Goal: Information Seeking & Learning: Learn about a topic

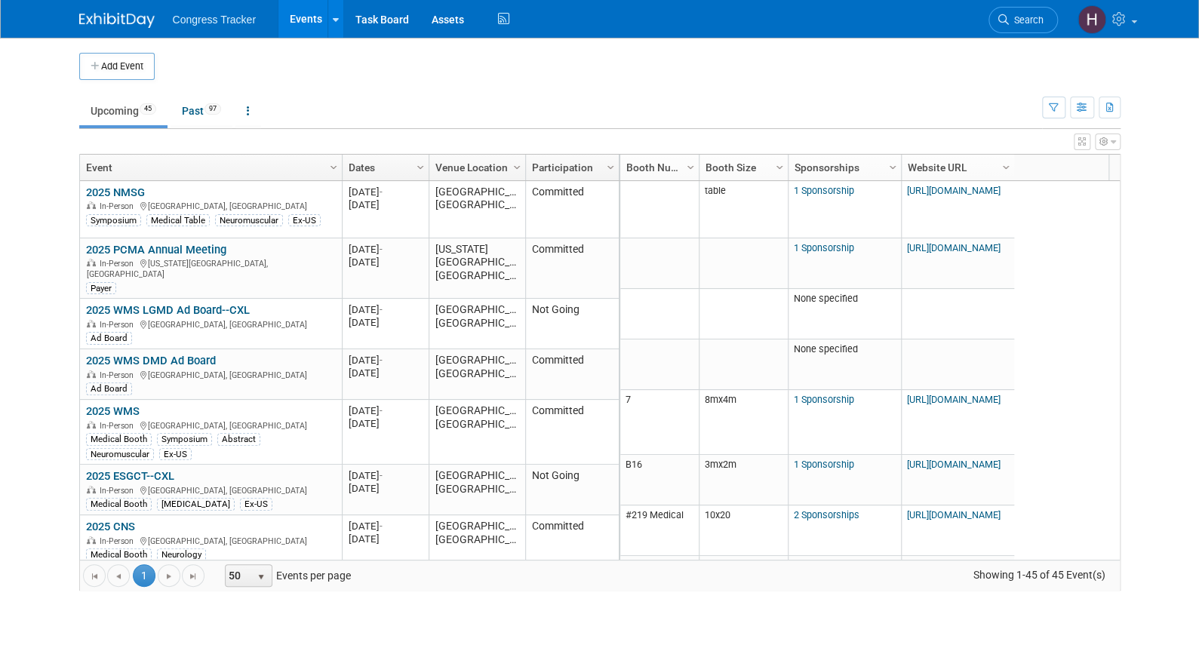
click at [63, 419] on body "Congress Tracker Events Add Event Bulk Upload Events Shareable Event Boards Rec…" at bounding box center [599, 327] width 1199 height 654
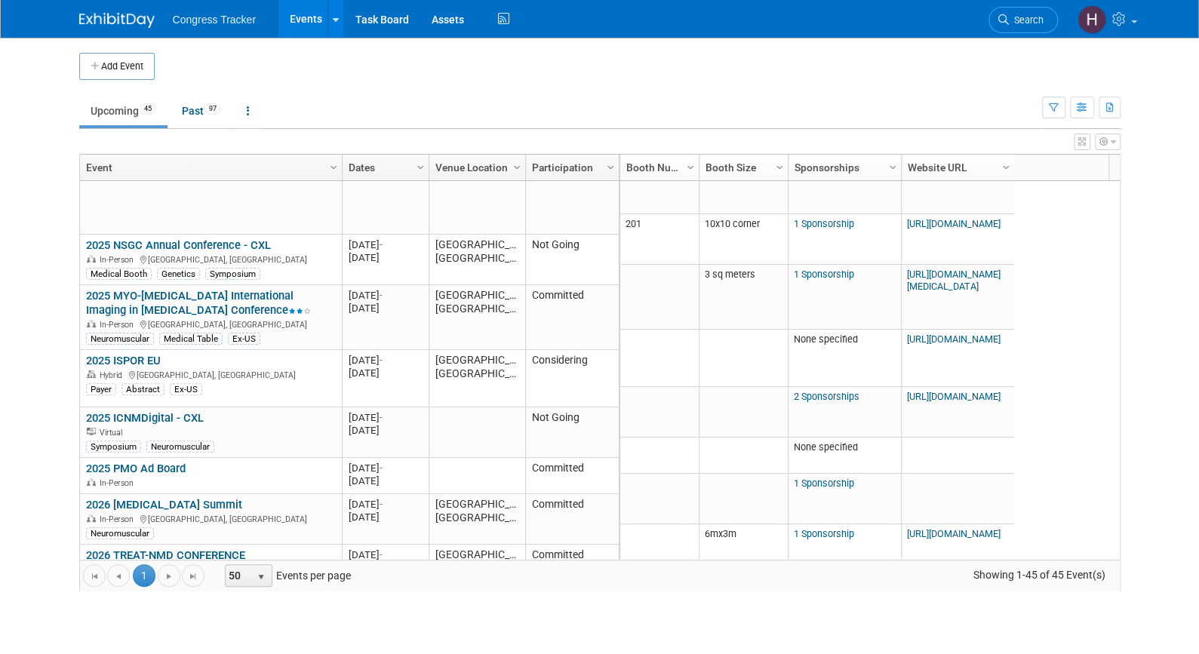
scroll to position [806, 0]
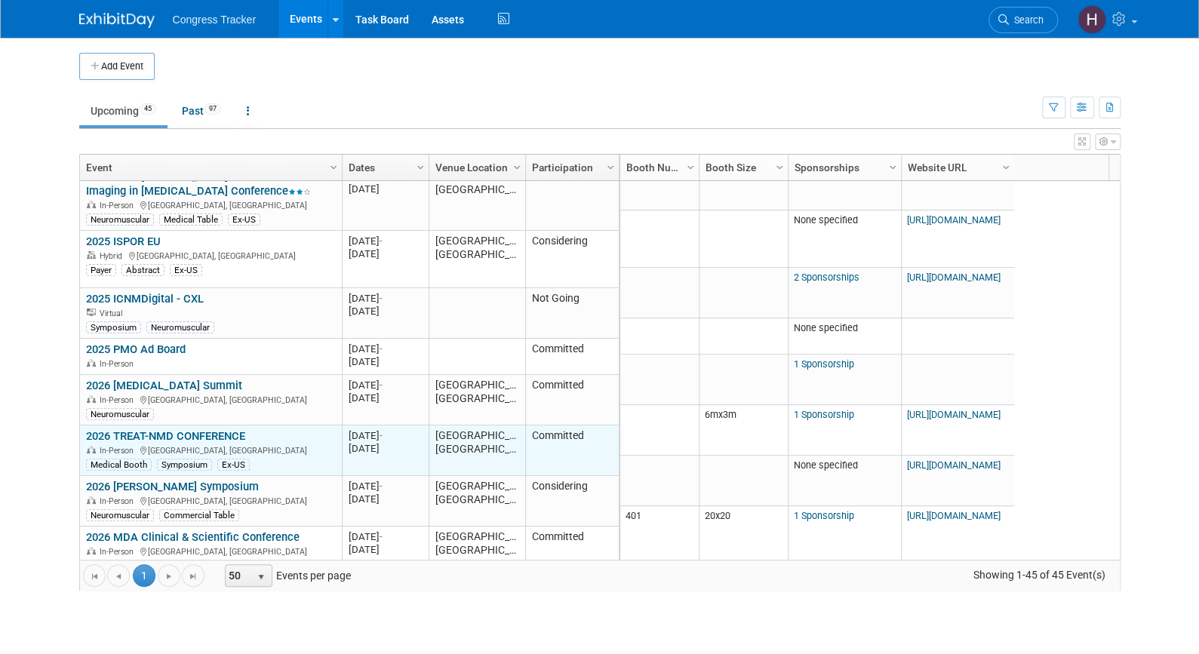
click at [226, 429] on link "2026 TREAT-NMD CONFERENCE" at bounding box center [165, 436] width 159 height 14
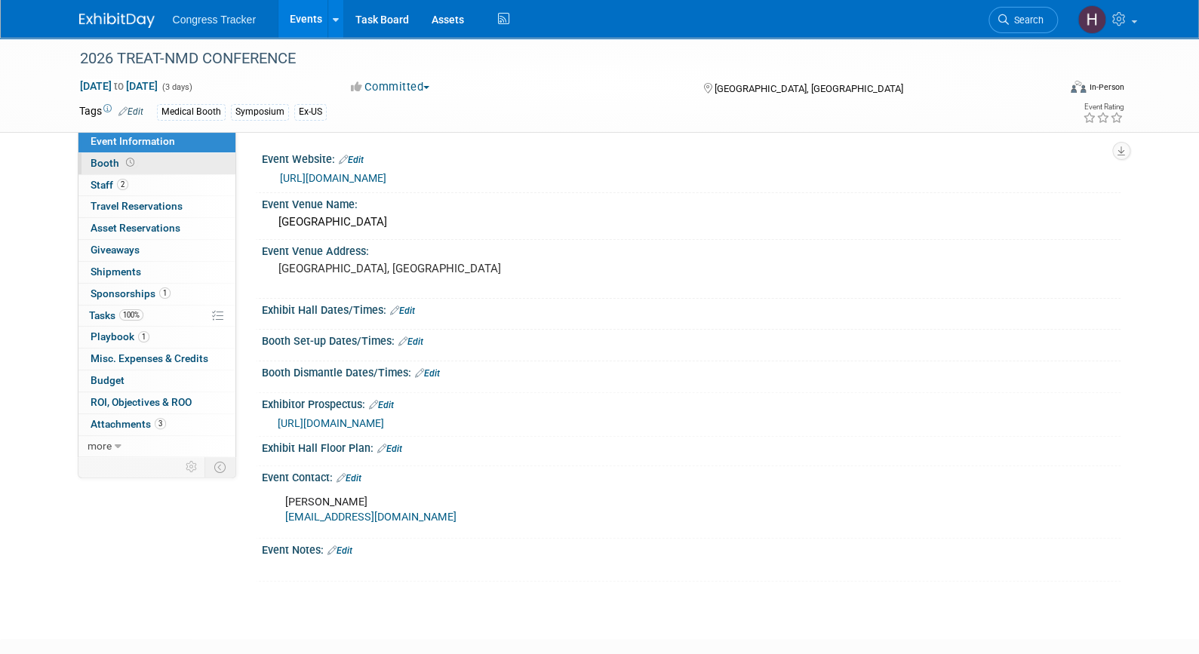
click at [187, 170] on link "Booth" at bounding box center [156, 163] width 157 height 21
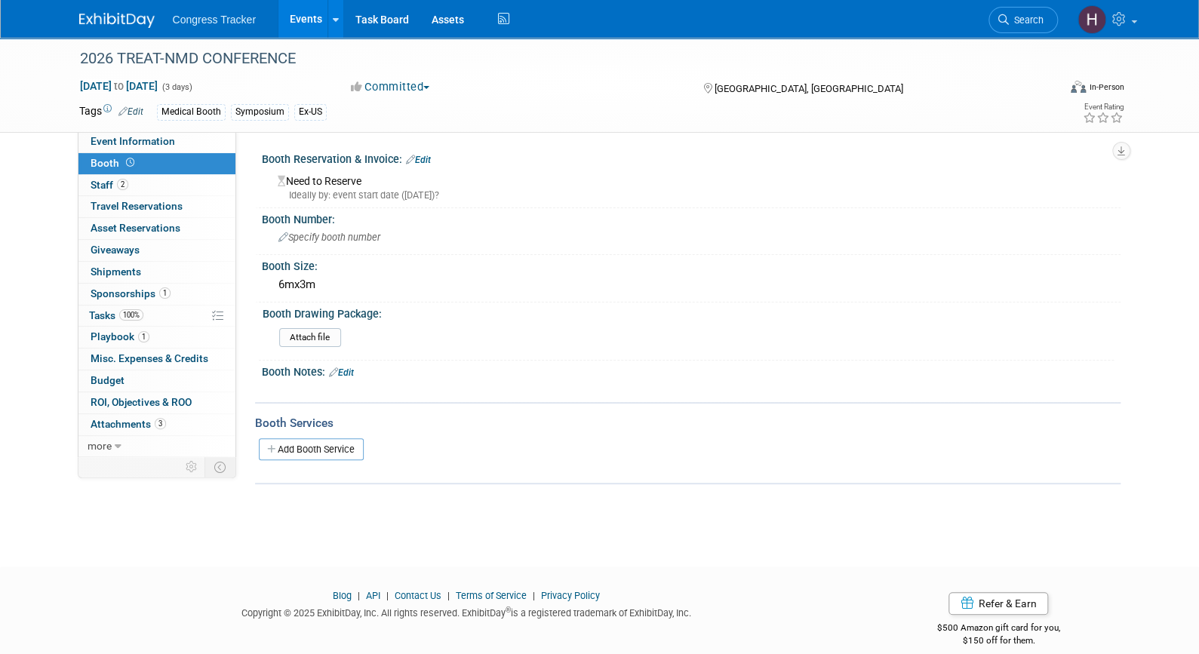
click at [70, 526] on div "2026 TREAT-NMD CONFERENCE [DATE] to [DATE] (3 days) [DATE] to [DATE] Committed …" at bounding box center [599, 289] width 1199 height 502
click at [118, 418] on span "Attachments 3" at bounding box center [128, 424] width 75 height 12
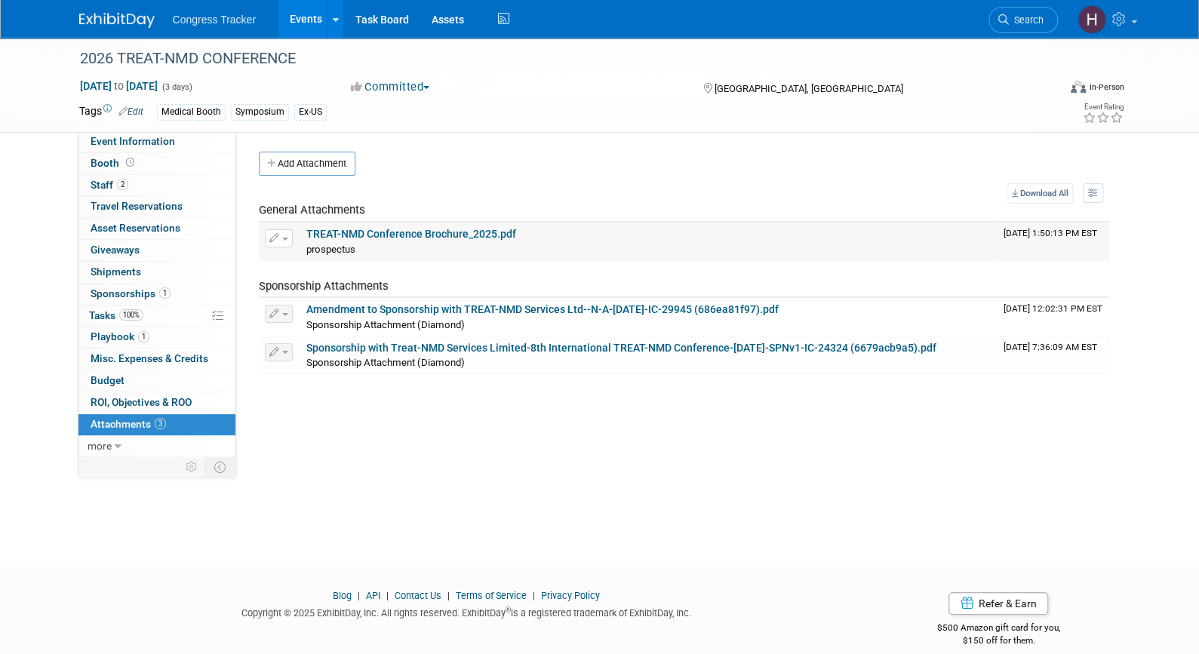
click at [391, 235] on link "TREAT-NMD Conference Brochure_2025.pdf" at bounding box center [411, 234] width 210 height 12
click at [152, 143] on span "Event Information" at bounding box center [133, 141] width 84 height 12
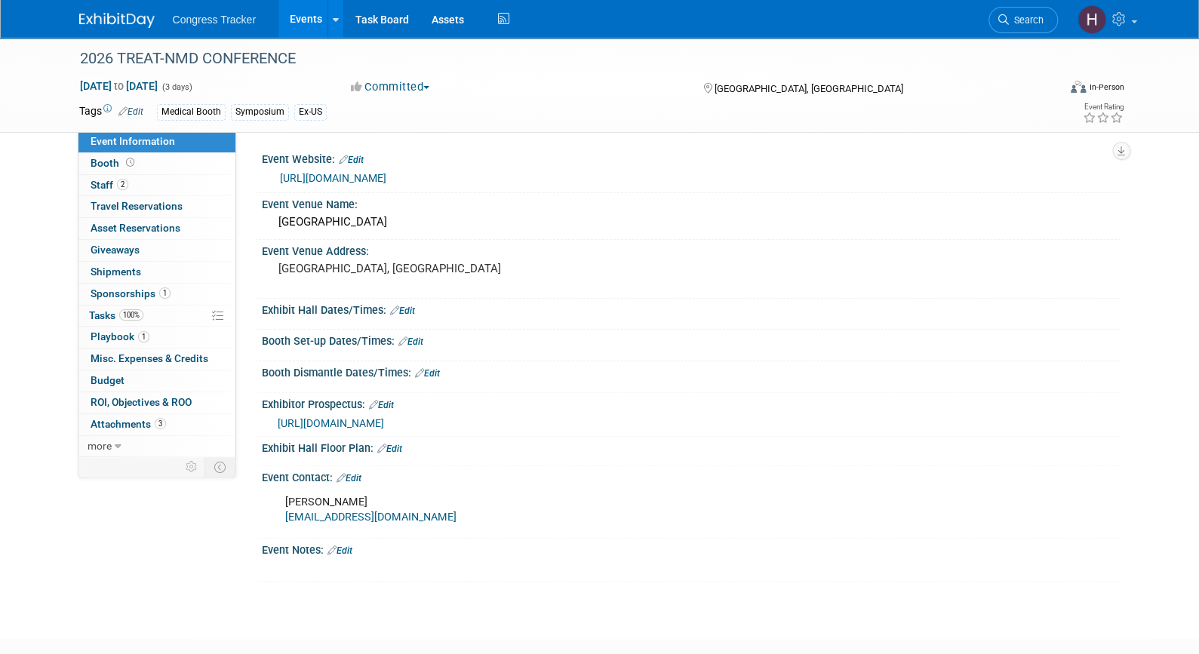
click at [341, 179] on link "[URL][DOMAIN_NAME]" at bounding box center [333, 178] width 106 height 12
drag, startPoint x: 382, startPoint y: 269, endPoint x: 262, endPoint y: 152, distance: 167.0
click at [262, 152] on div "Event Website: Edit https://www.treat-nmd.org/conference/ Event Venue Name: Alt…" at bounding box center [684, 365] width 850 height 434
copy div "Event Website: Edit https://www.treat-nmd.org/conference/ Event Venue Name: Alt…"
click at [192, 84] on span "(3 days)" at bounding box center [177, 87] width 32 height 10
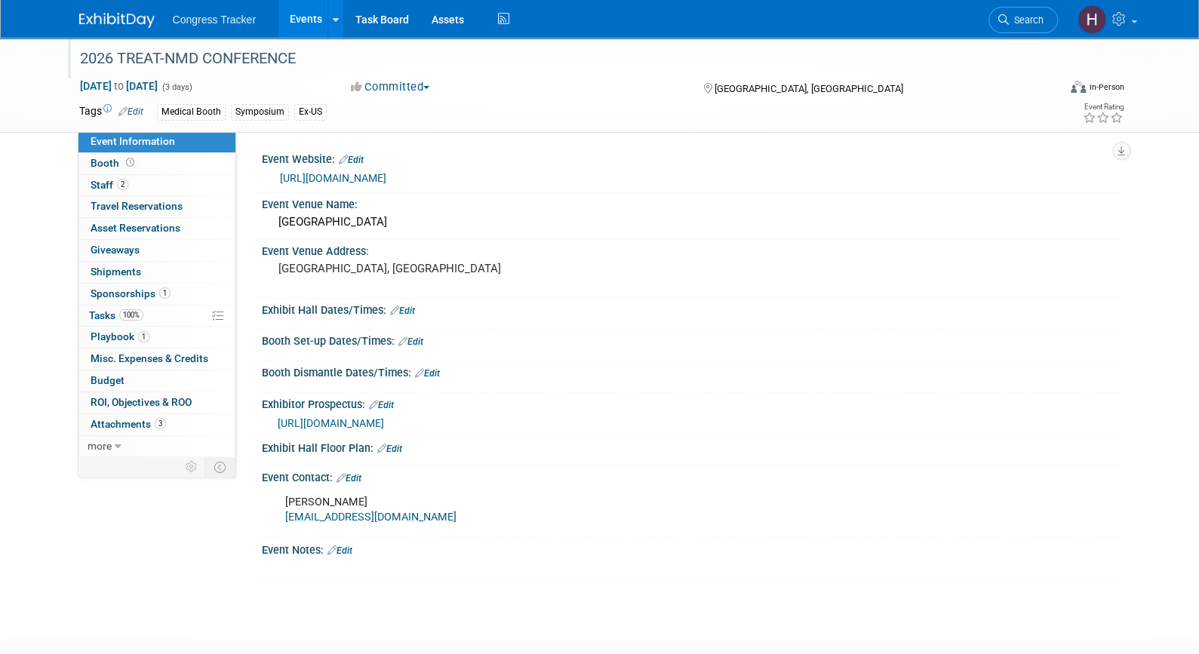
drag, startPoint x: 222, startPoint y: 84, endPoint x: 78, endPoint y: 50, distance: 148.0
click at [78, 50] on div "2026 TREAT-NMD CONFERENCE Feb 10, 2026 to Feb 12, 2026 (3 days) Feb 10, 2026 to…" at bounding box center [600, 85] width 1064 height 94
copy div "2026 TREAT-NMD CONFERENCE Feb 10, 2026 to Feb 12, 2026"
click at [130, 159] on icon at bounding box center [130, 162] width 8 height 8
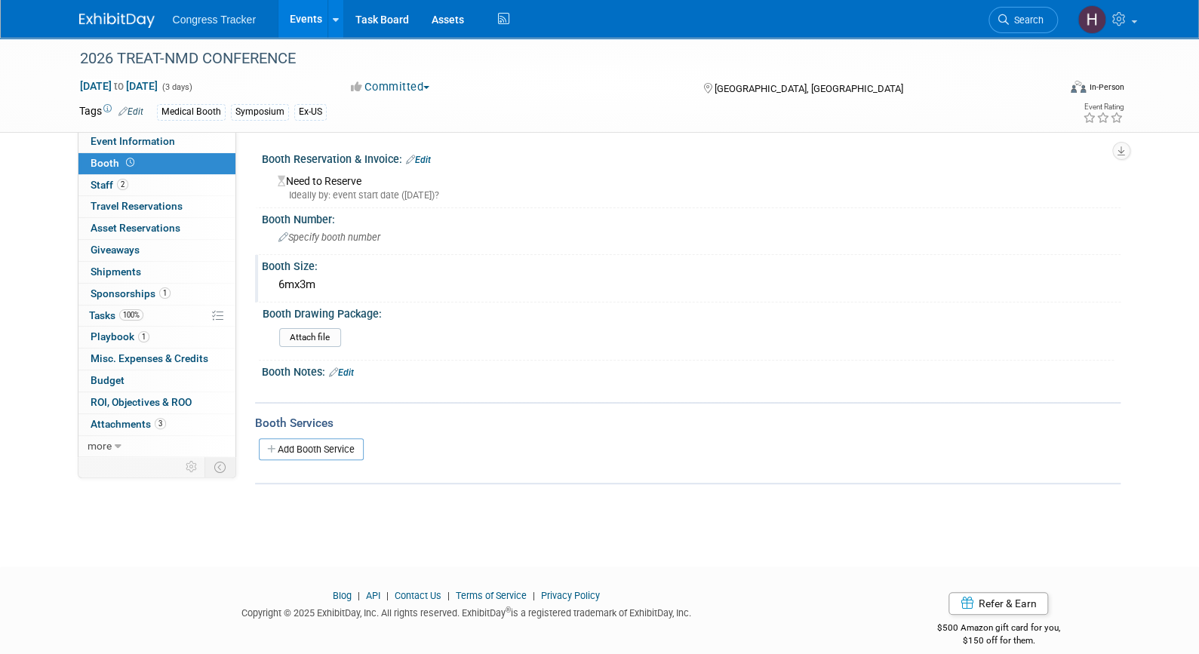
drag, startPoint x: 342, startPoint y: 284, endPoint x: 257, endPoint y: 266, distance: 86.4
click at [257, 266] on div "Booth Size: 6mx3m" at bounding box center [687, 279] width 865 height 48
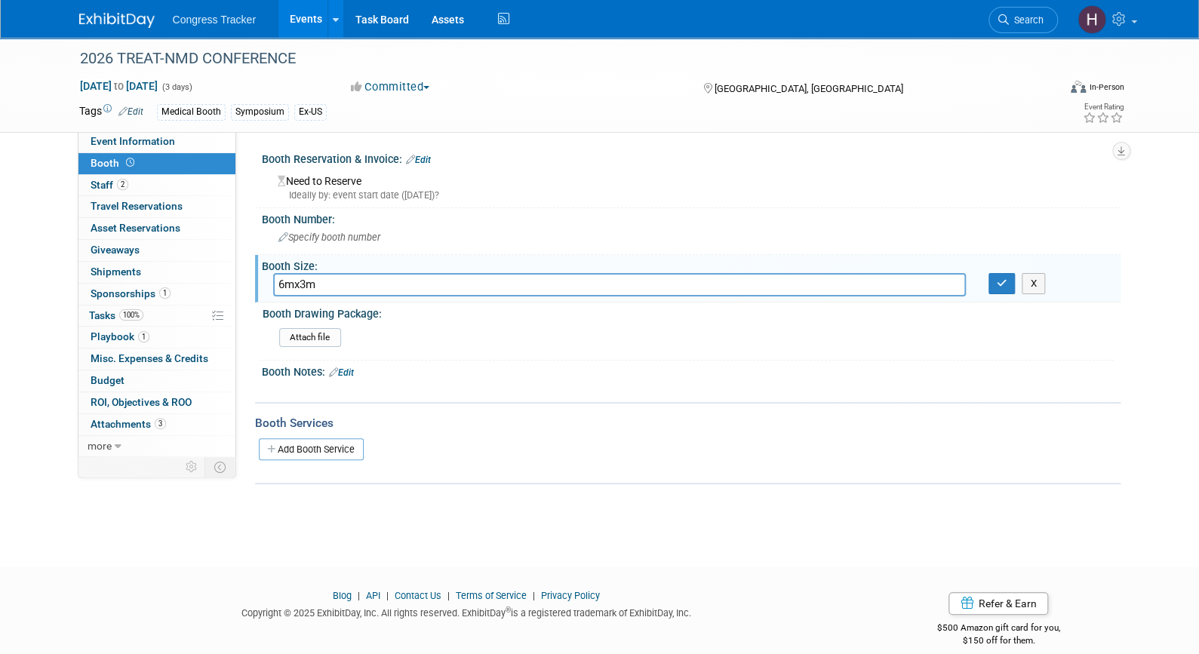
drag, startPoint x: 324, startPoint y: 281, endPoint x: 259, endPoint y: 280, distance: 64.9
click at [259, 280] on div "Booth Size: 6mx3m 6mx3m X" at bounding box center [687, 279] width 865 height 48
click at [999, 288] on button "button" at bounding box center [1001, 283] width 27 height 21
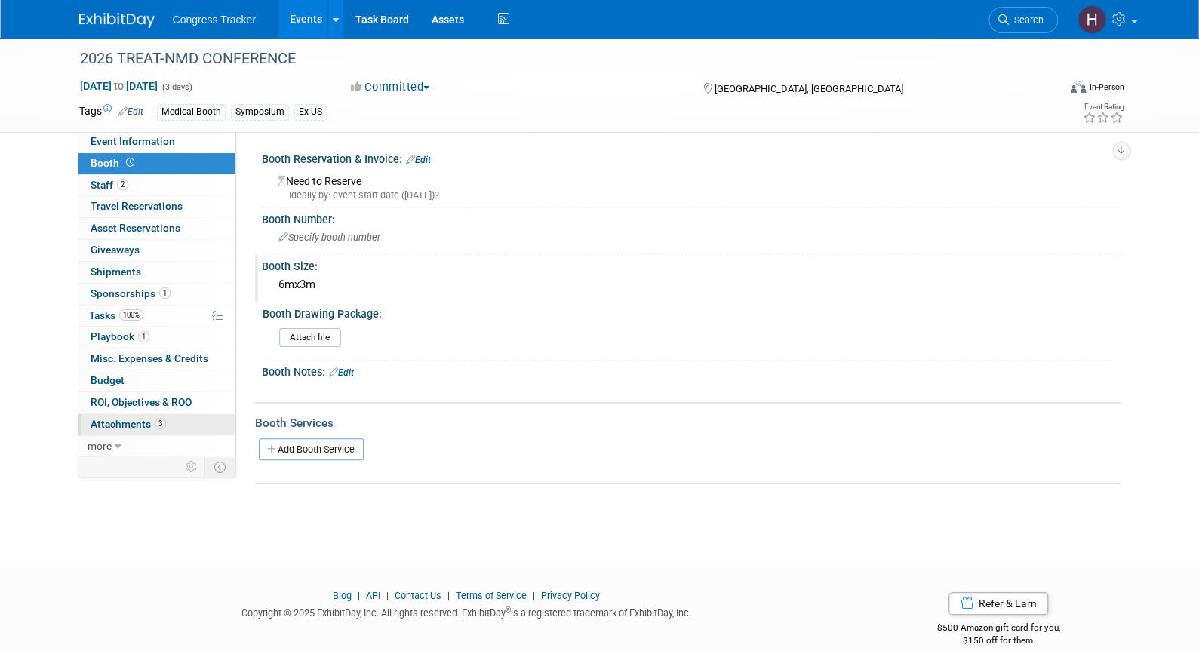
click at [141, 421] on span "Attachments 3" at bounding box center [128, 424] width 75 height 12
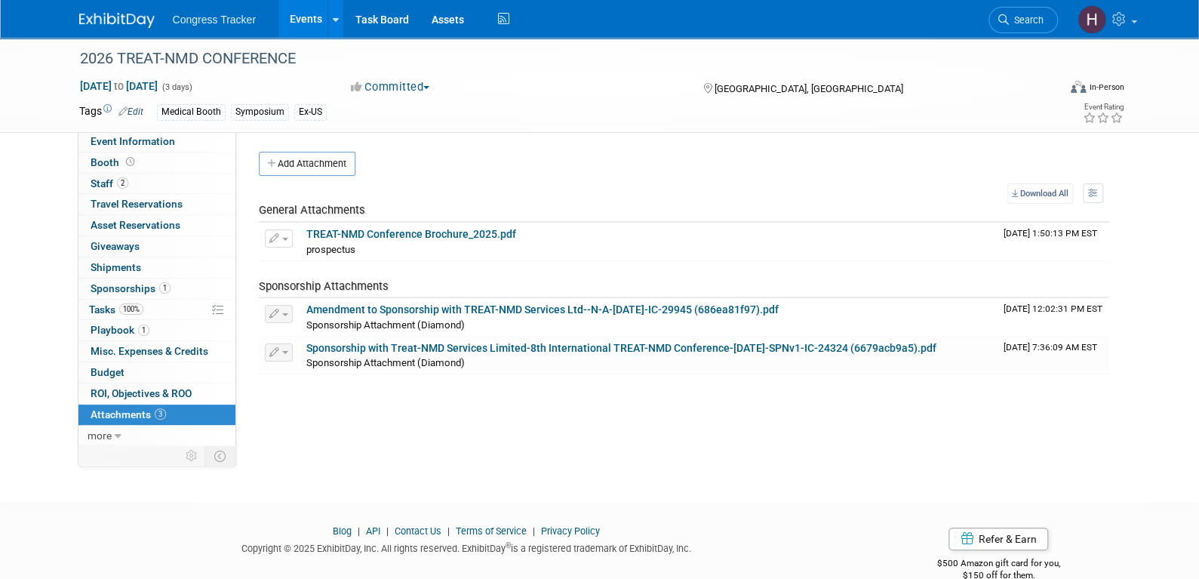
click at [312, 14] on link "Events" at bounding box center [305, 19] width 55 height 38
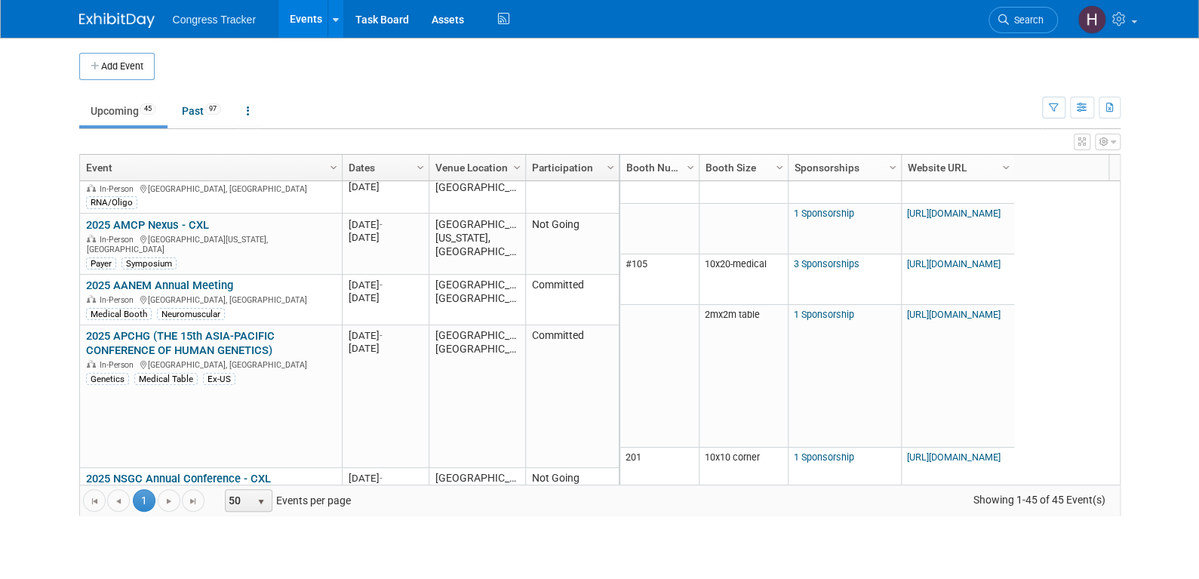
scroll to position [362, 0]
